Goal: Transaction & Acquisition: Purchase product/service

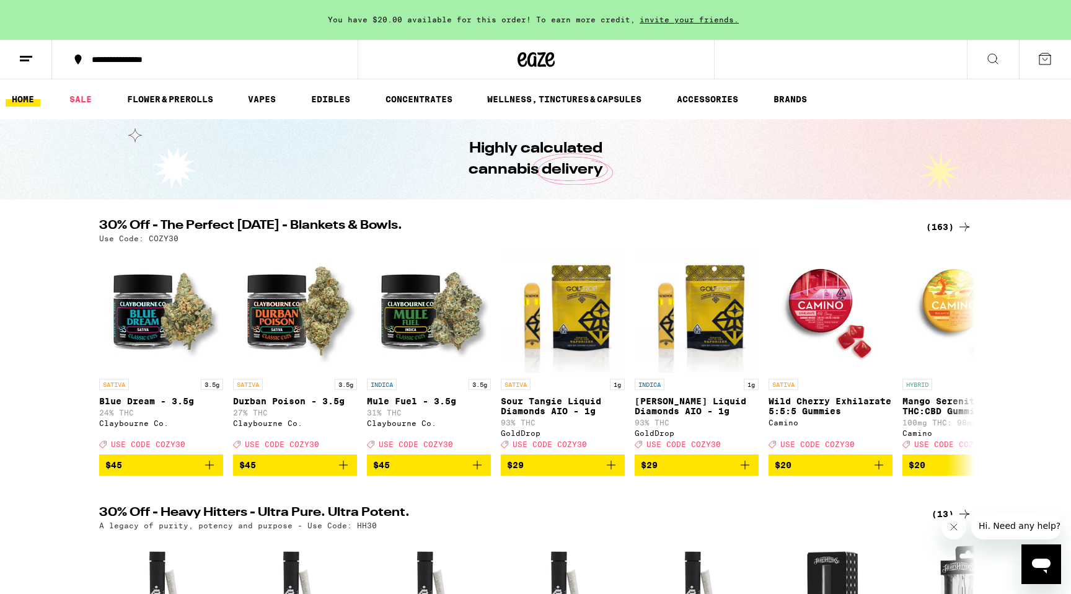
click at [949, 226] on div "(163)" at bounding box center [949, 226] width 46 height 15
